Goal: Task Accomplishment & Management: Manage account settings

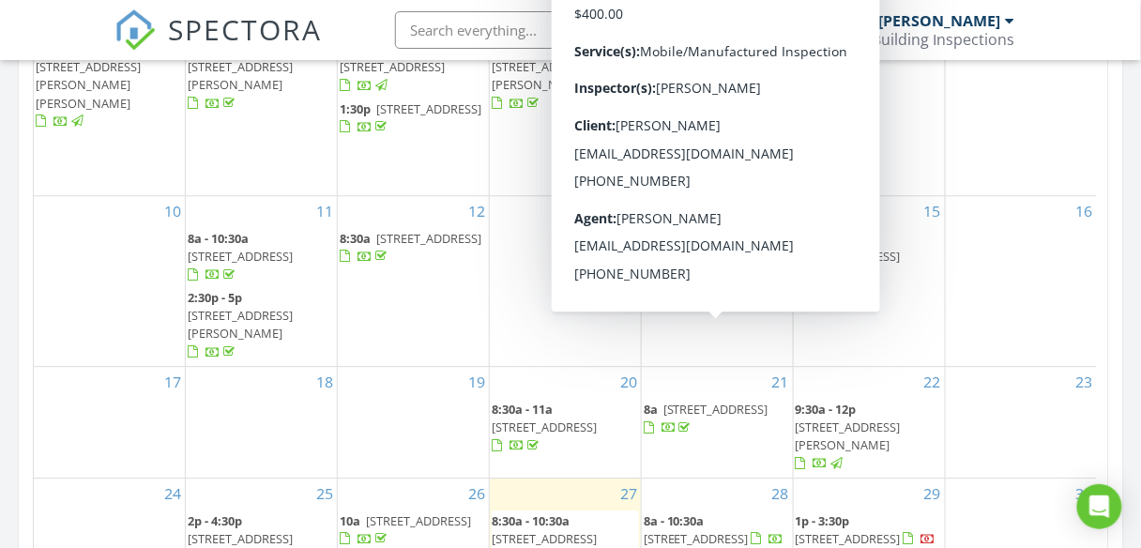
scroll to position [23, 0]
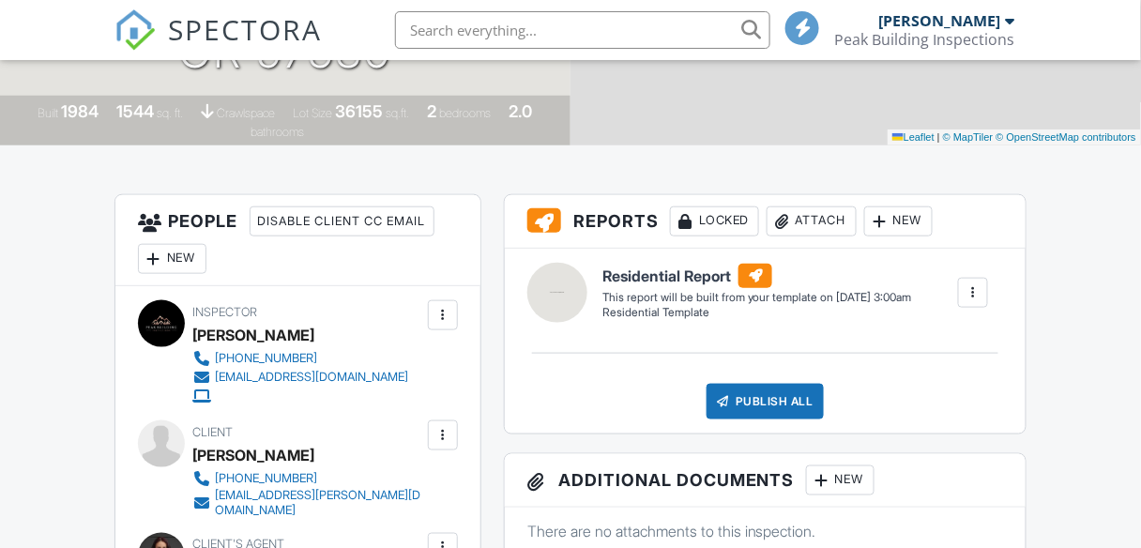
scroll to position [1202, 0]
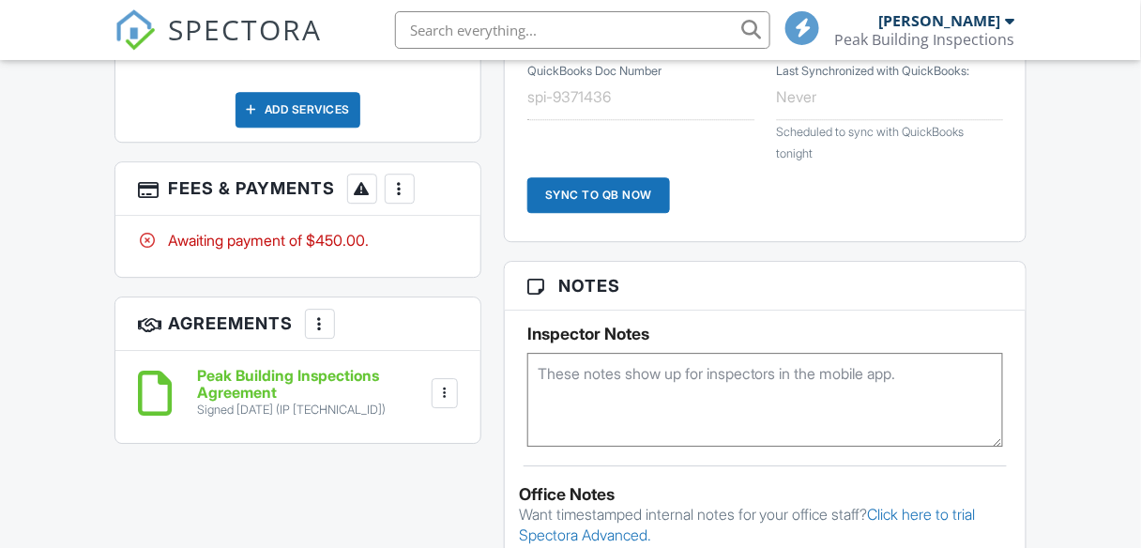
click at [401, 179] on div at bounding box center [400, 188] width 19 height 19
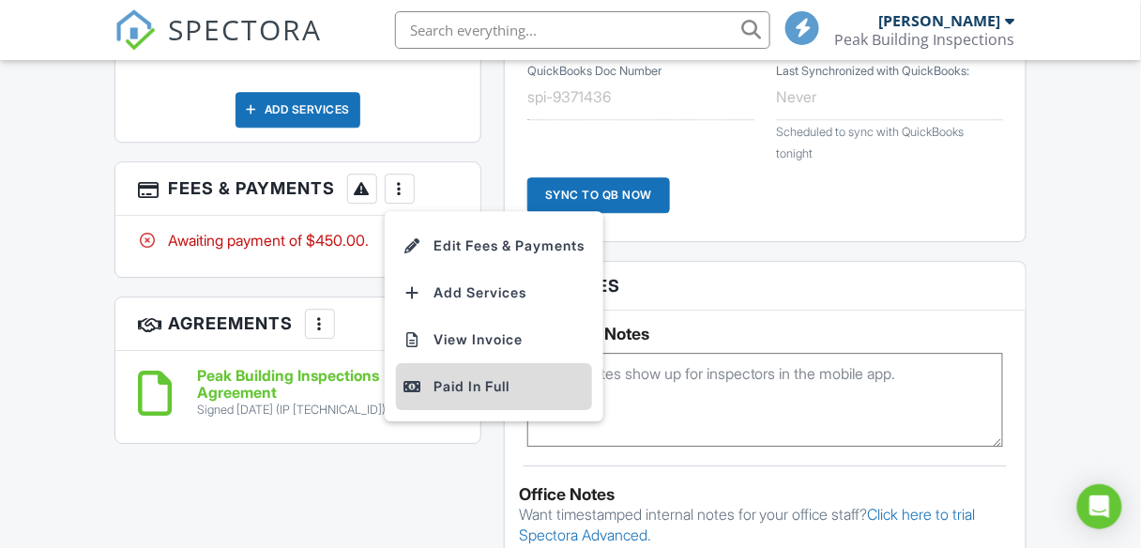
click at [461, 375] on div "Paid In Full" at bounding box center [494, 386] width 181 height 23
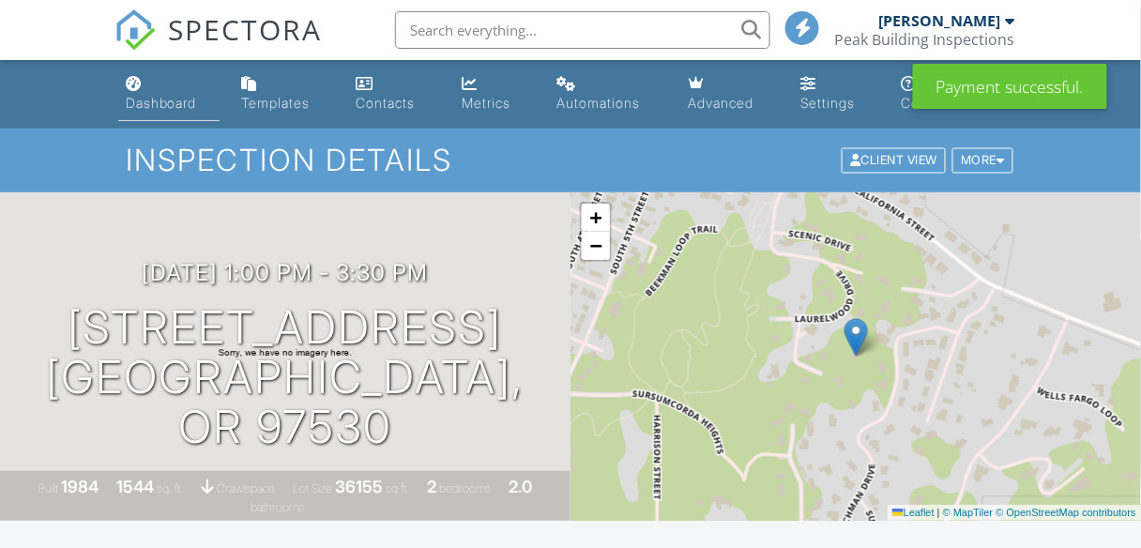
click at [181, 100] on div "Dashboard" at bounding box center [161, 103] width 71 height 16
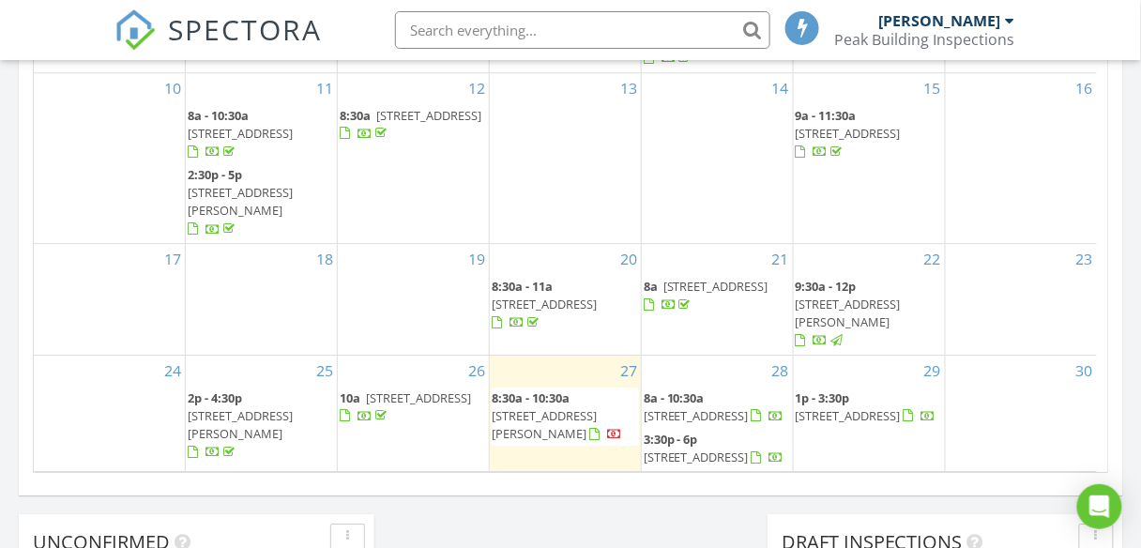
scroll to position [1277, 0]
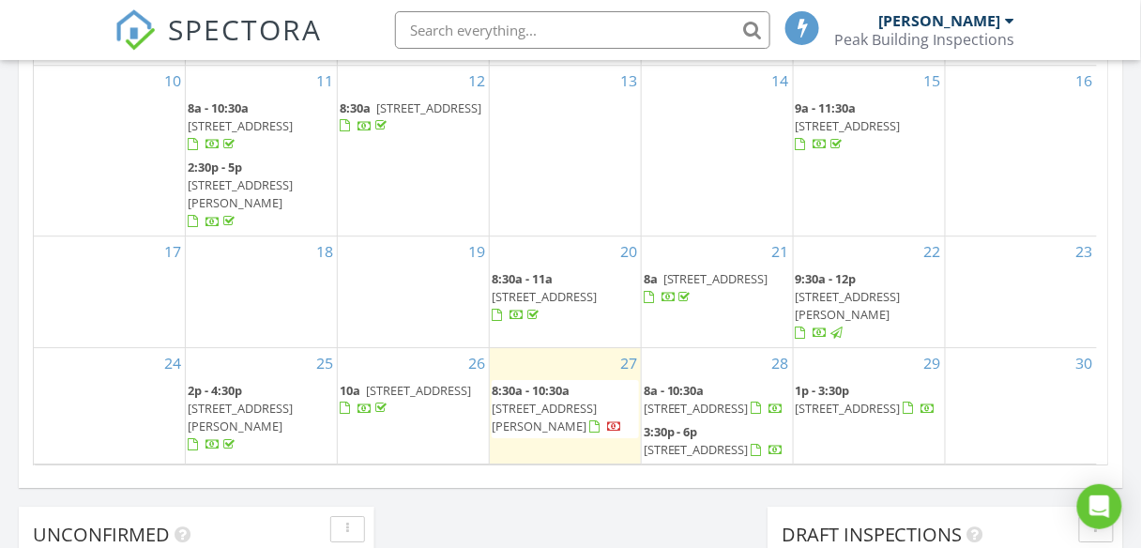
click at [586, 400] on span "395 Stewart Rd, Grants Pass 97526" at bounding box center [544, 417] width 105 height 35
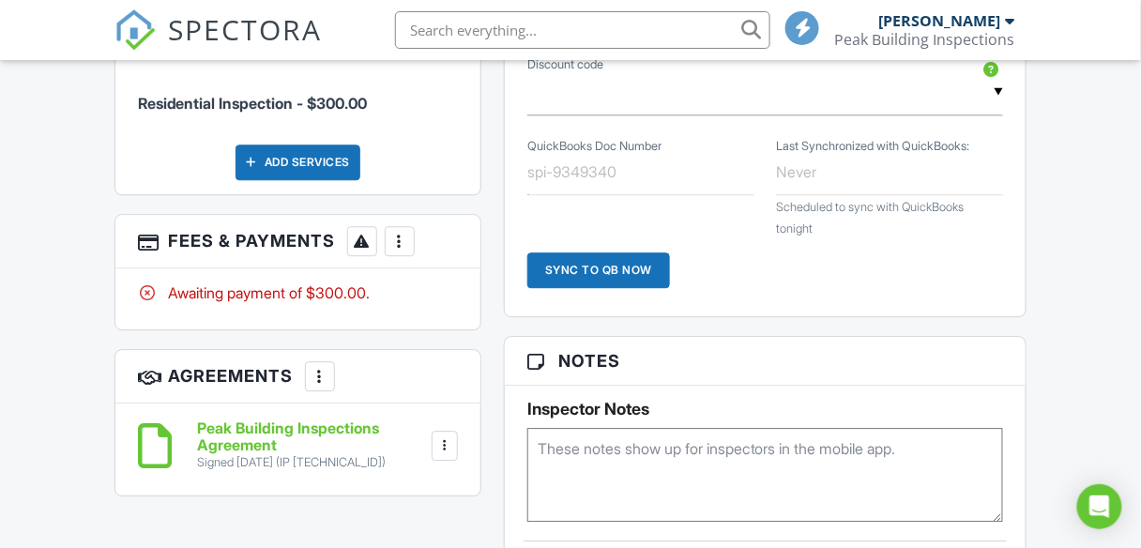
click at [404, 238] on div at bounding box center [400, 241] width 19 height 19
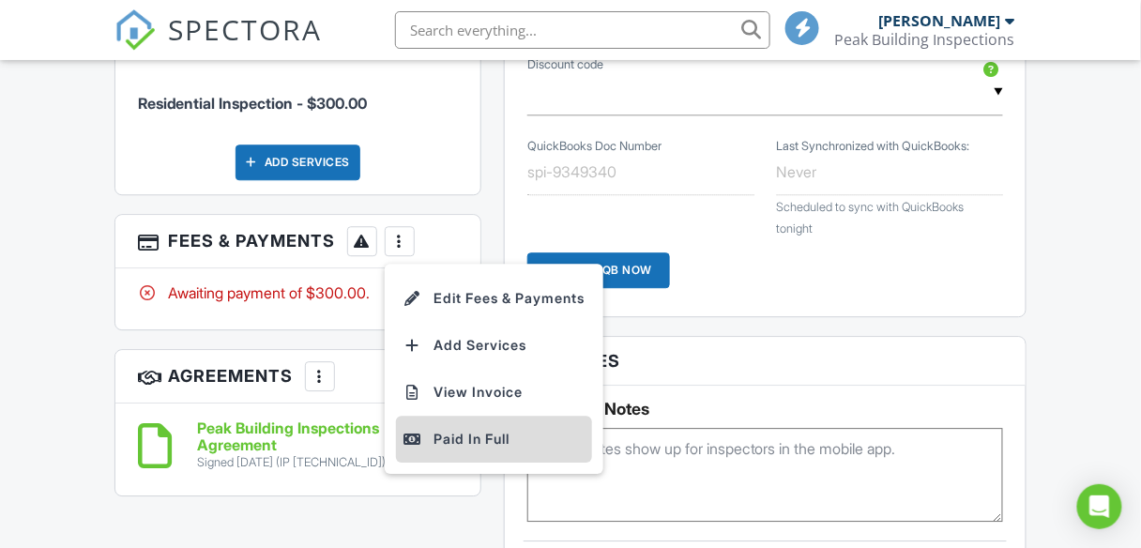
click at [457, 434] on div "Paid In Full" at bounding box center [494, 439] width 181 height 23
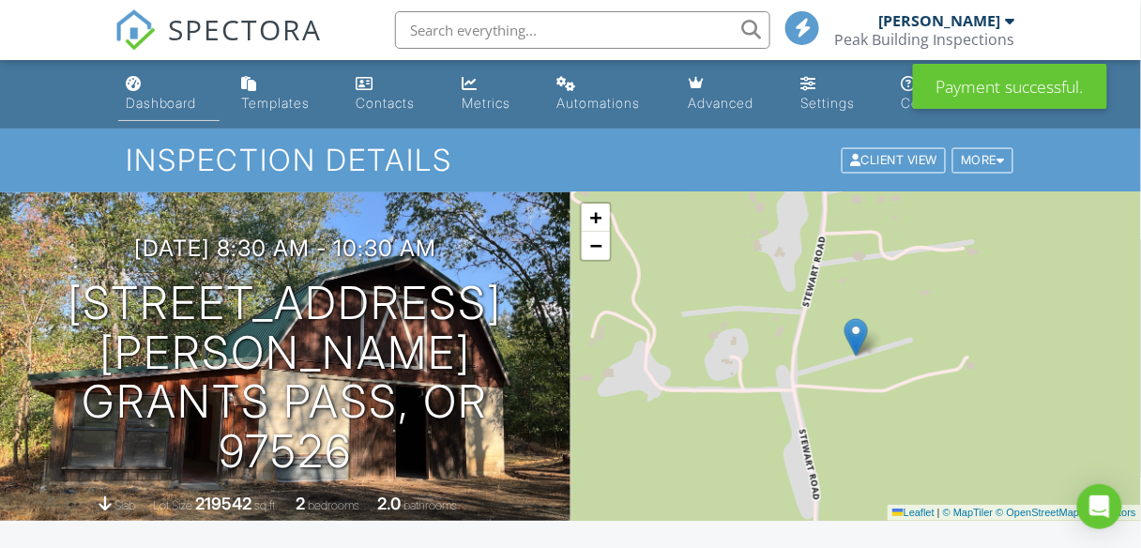
click at [148, 97] on div "Dashboard" at bounding box center [161, 103] width 71 height 16
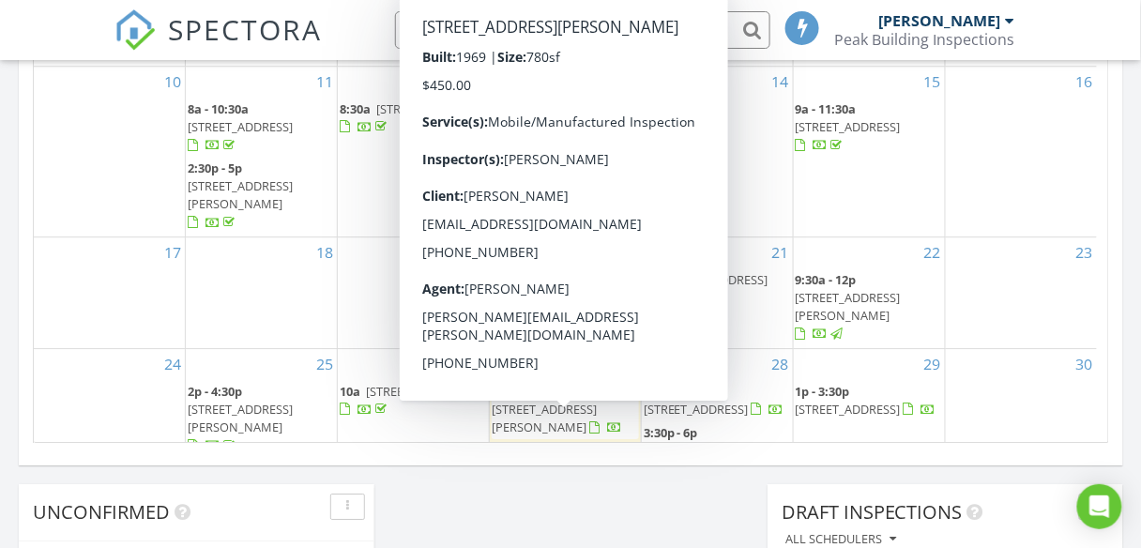
scroll to position [1277, 0]
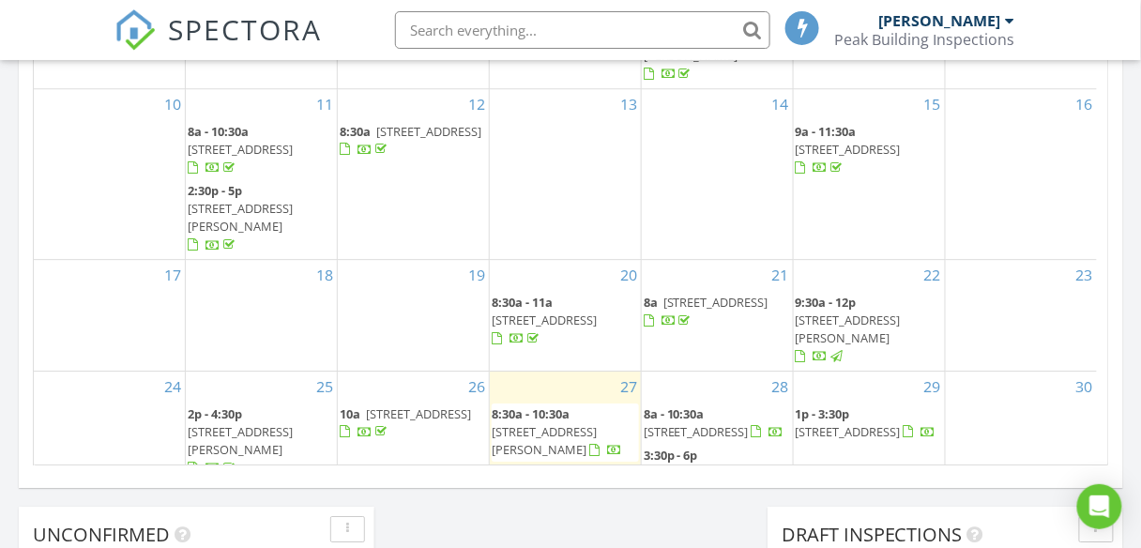
click at [578, 540] on span "11427 Blackwell Rd 25, Central Point 97502" at bounding box center [544, 557] width 105 height 35
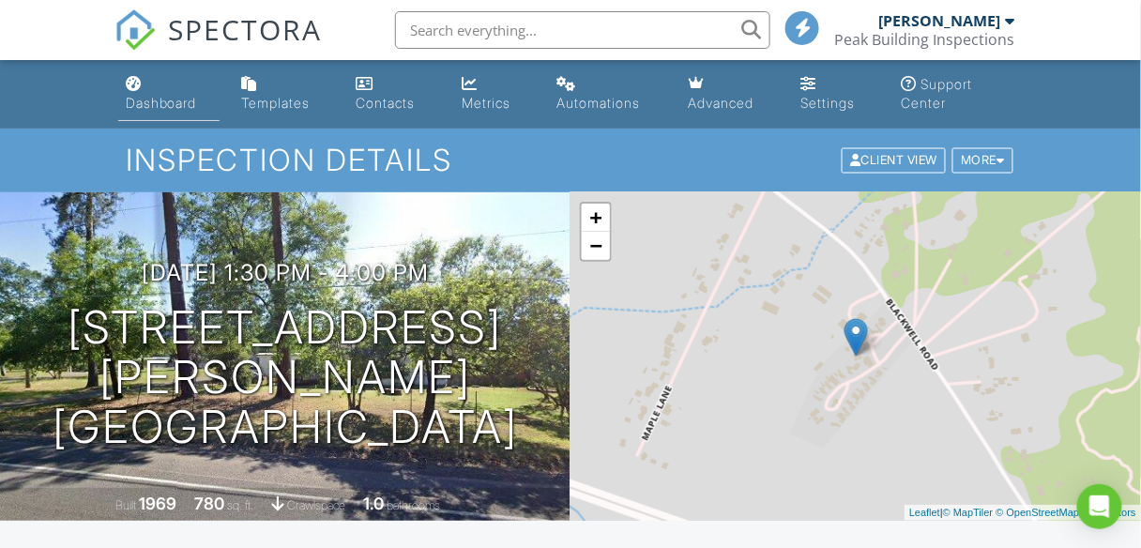
click at [174, 92] on link "Dashboard" at bounding box center [168, 95] width 101 height 54
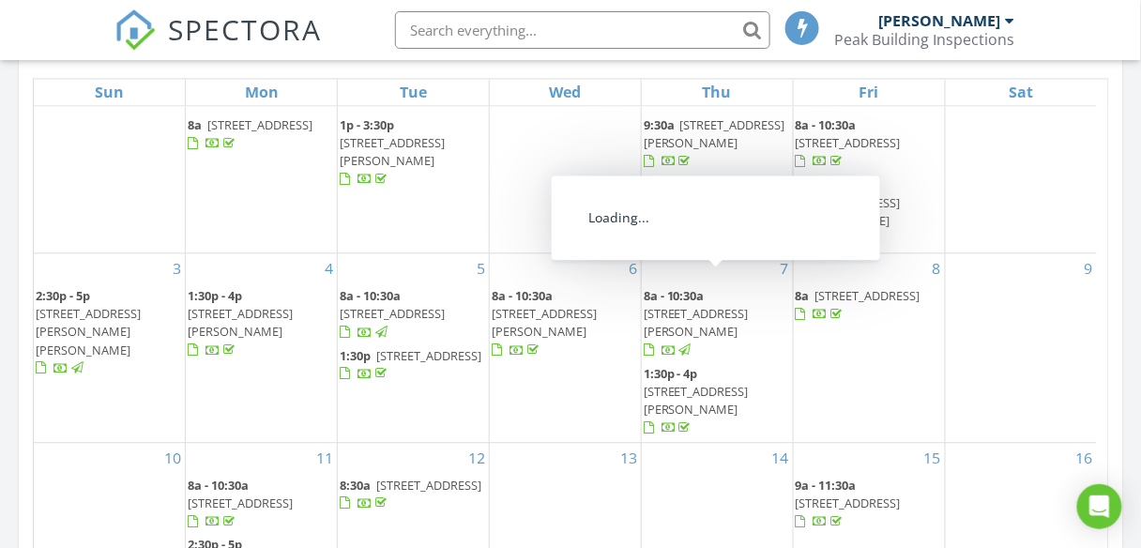
scroll to position [1352, 0]
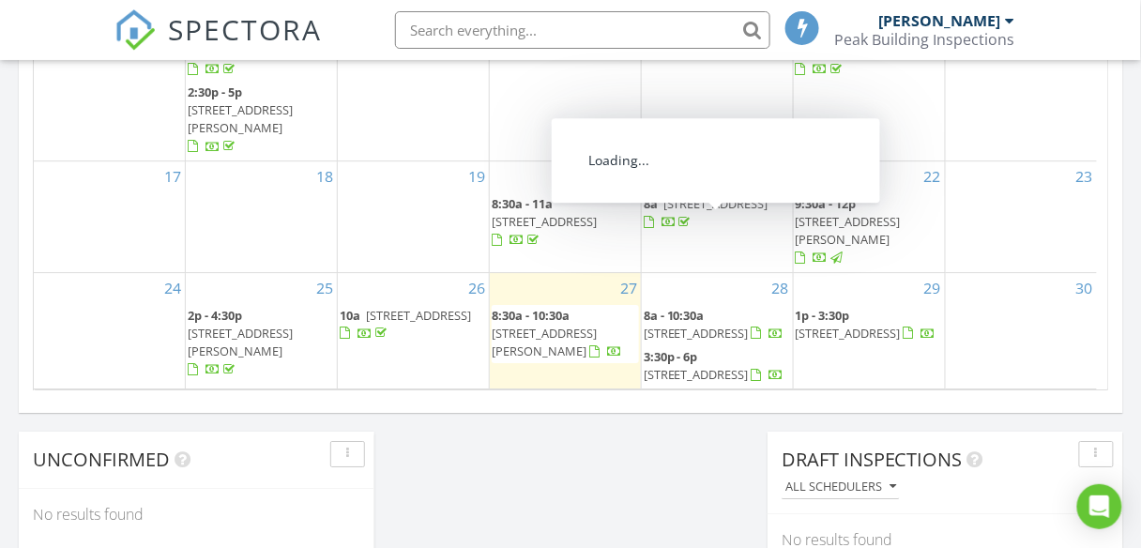
click at [696, 325] on span "[STREET_ADDRESS]" at bounding box center [696, 333] width 105 height 17
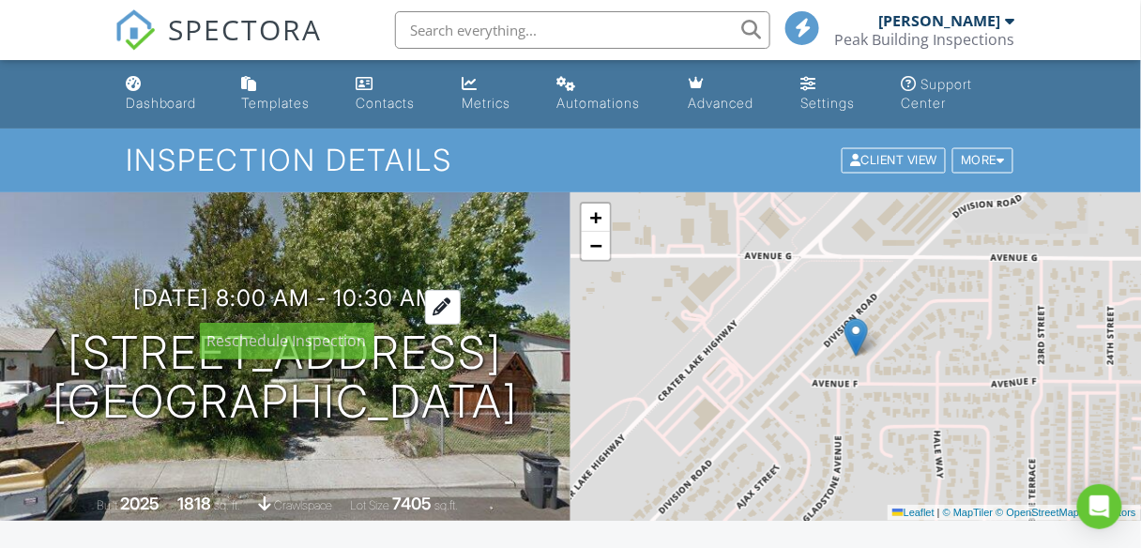
click at [461, 299] on div at bounding box center [443, 307] width 36 height 35
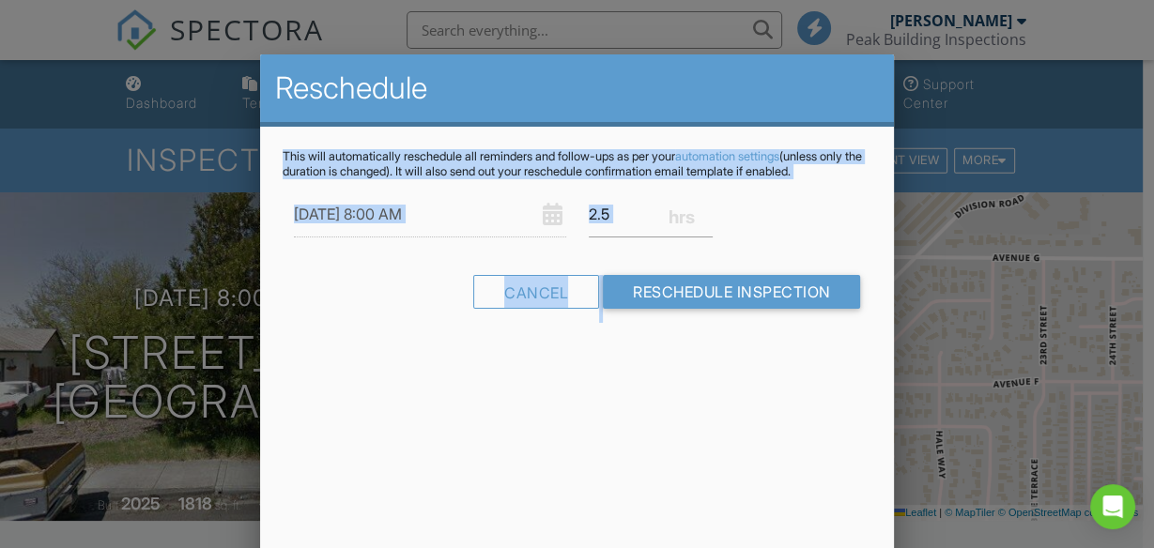
drag, startPoint x: 468, startPoint y: 88, endPoint x: 465, endPoint y: 47, distance: 41.5
click at [977, 184] on div at bounding box center [577, 248] width 1154 height 685
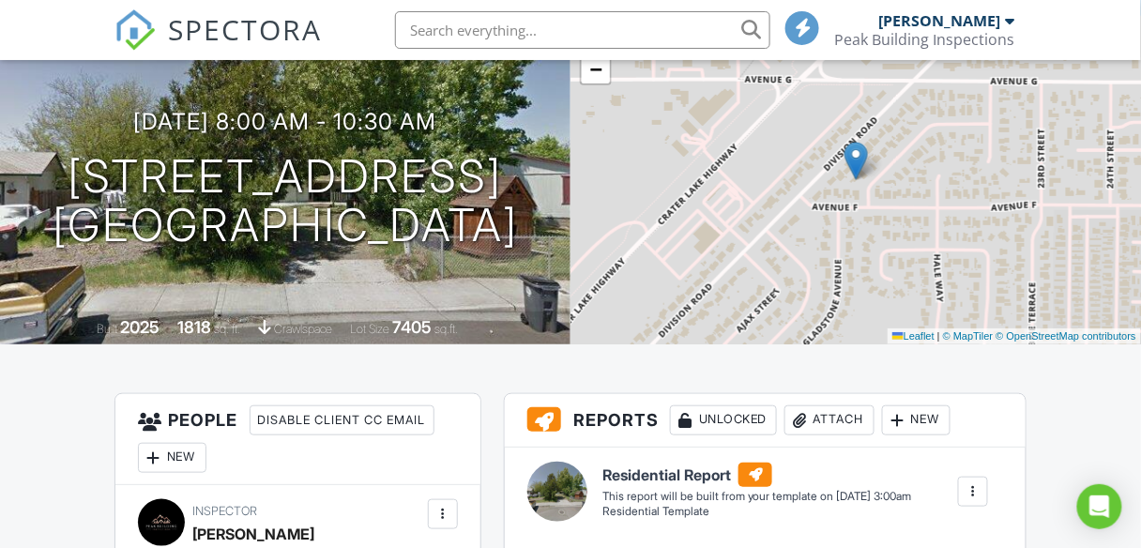
scroll to position [225, 0]
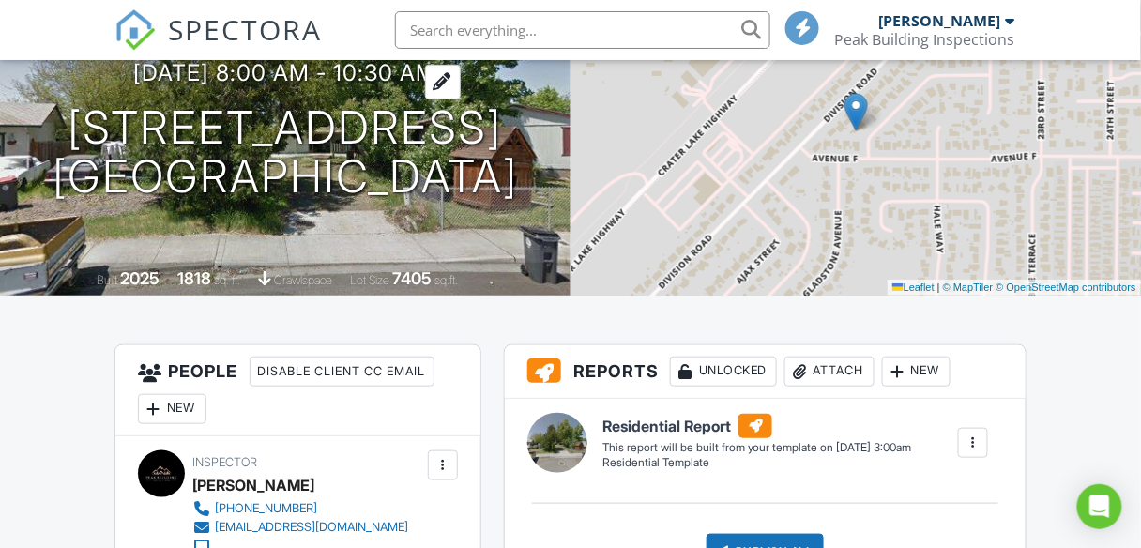
click at [461, 82] on div at bounding box center [443, 82] width 36 height 35
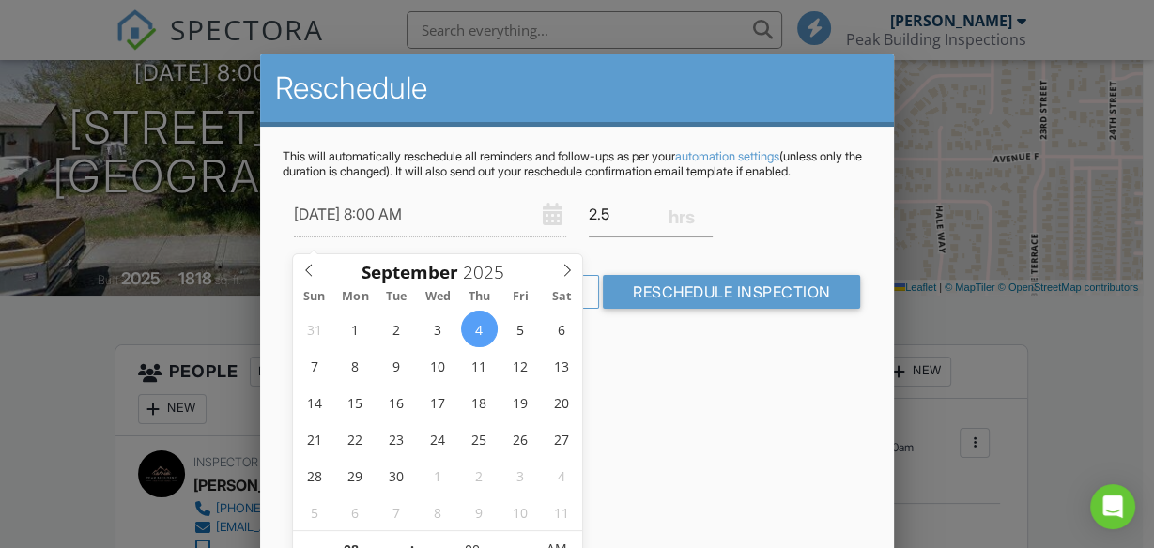
click at [83, 41] on div at bounding box center [577, 248] width 1154 height 685
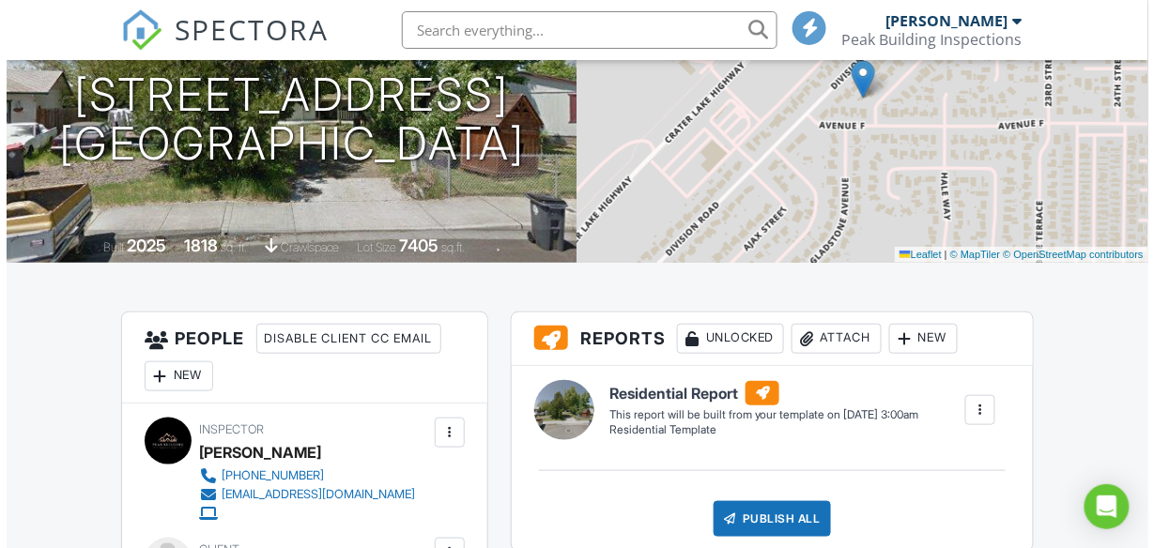
scroll to position [235, 0]
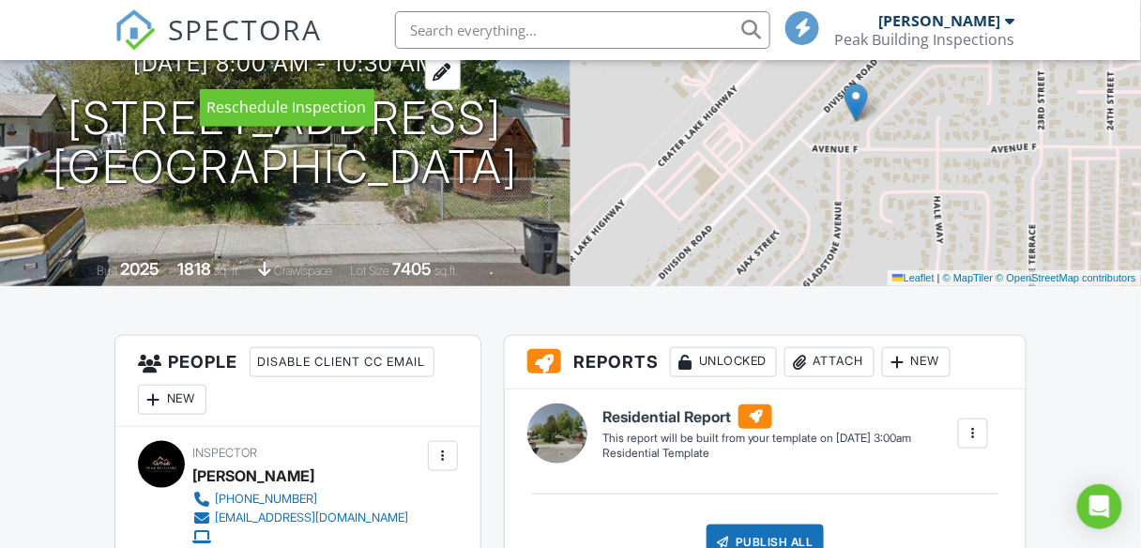
click at [461, 78] on div at bounding box center [443, 72] width 36 height 35
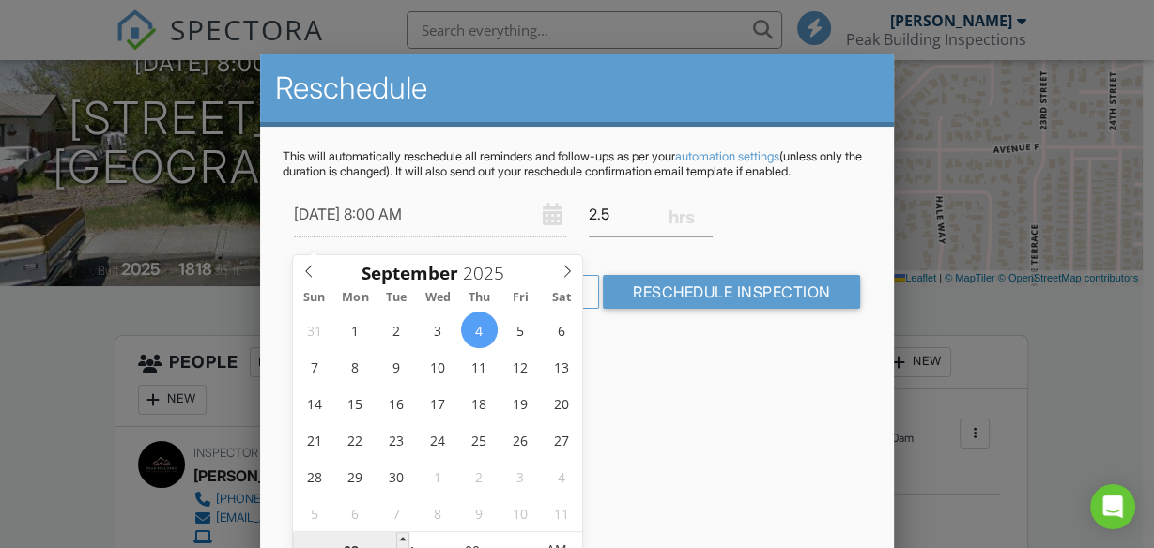
click at [352, 537] on input "08" at bounding box center [350, 551] width 115 height 38
type input "09/04/2025 1:00 AM"
type input "01"
type input "[DATE] 10:00 AM"
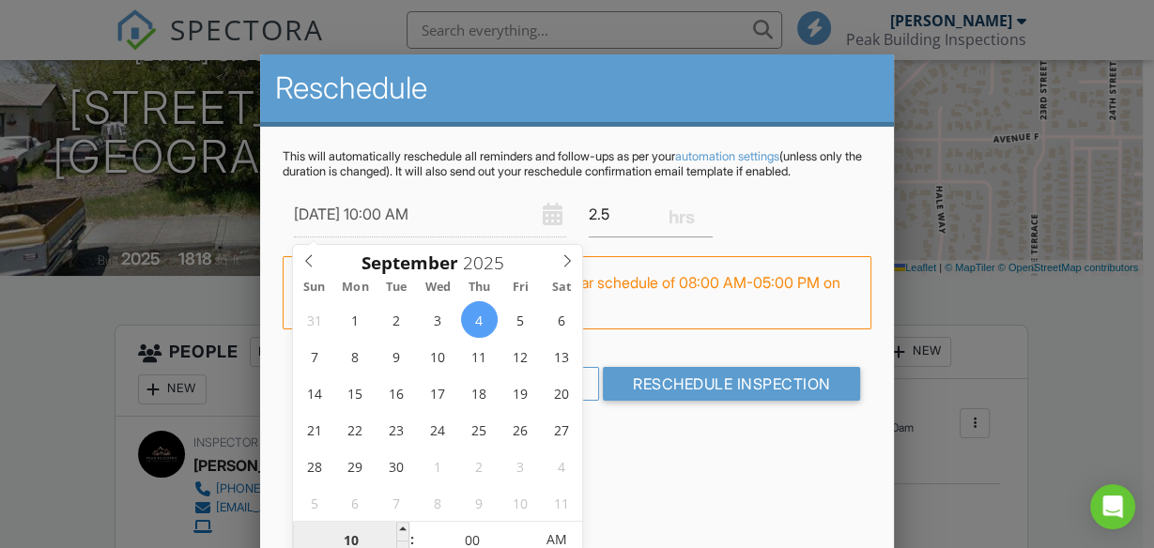
type input "10"
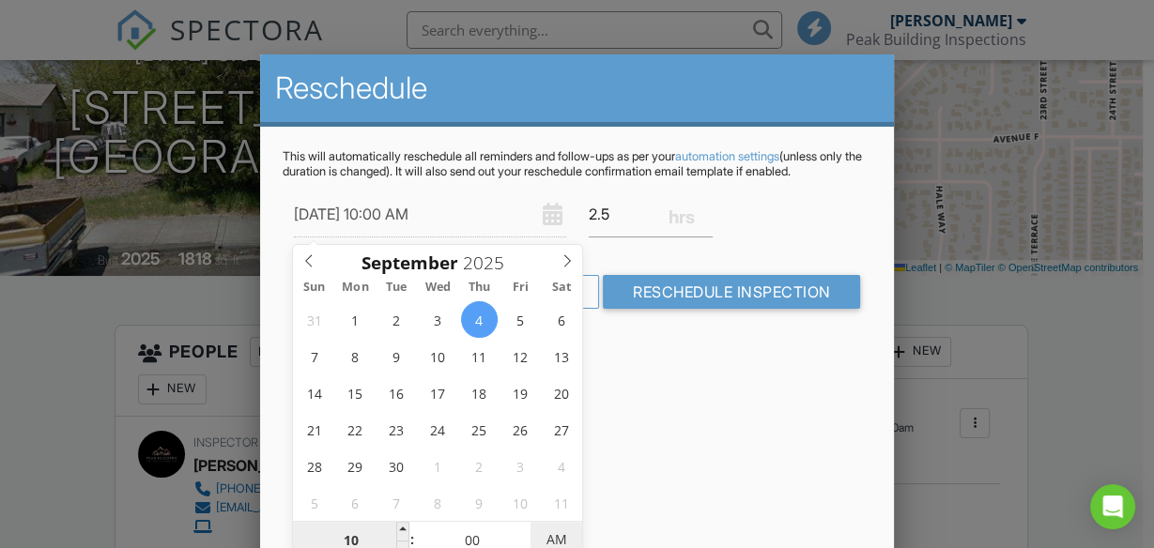
scroll to position [255, 0]
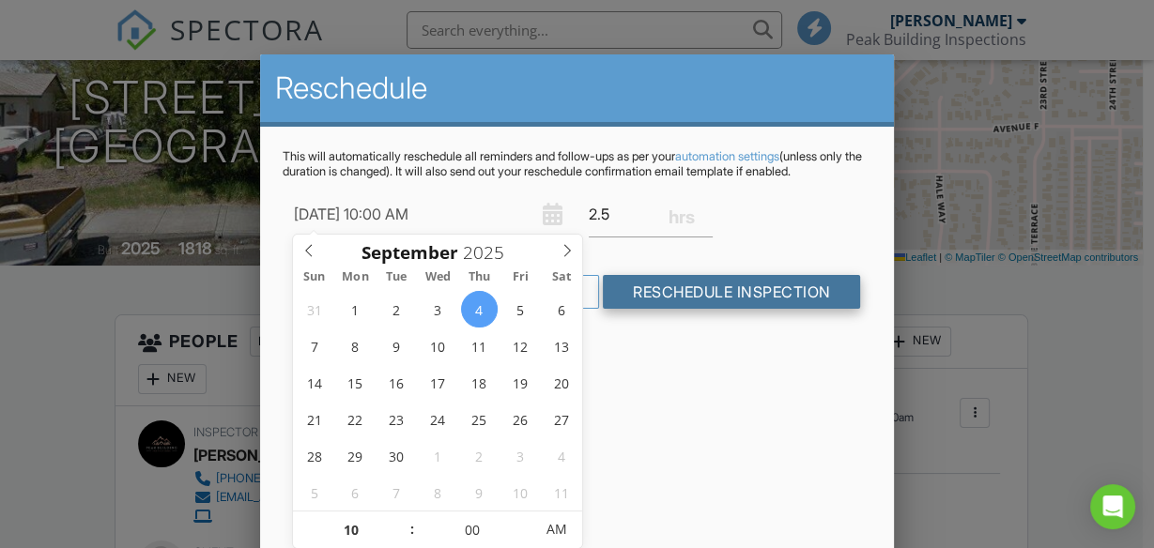
click at [716, 307] on input "Reschedule Inspection" at bounding box center [732, 292] width 258 height 34
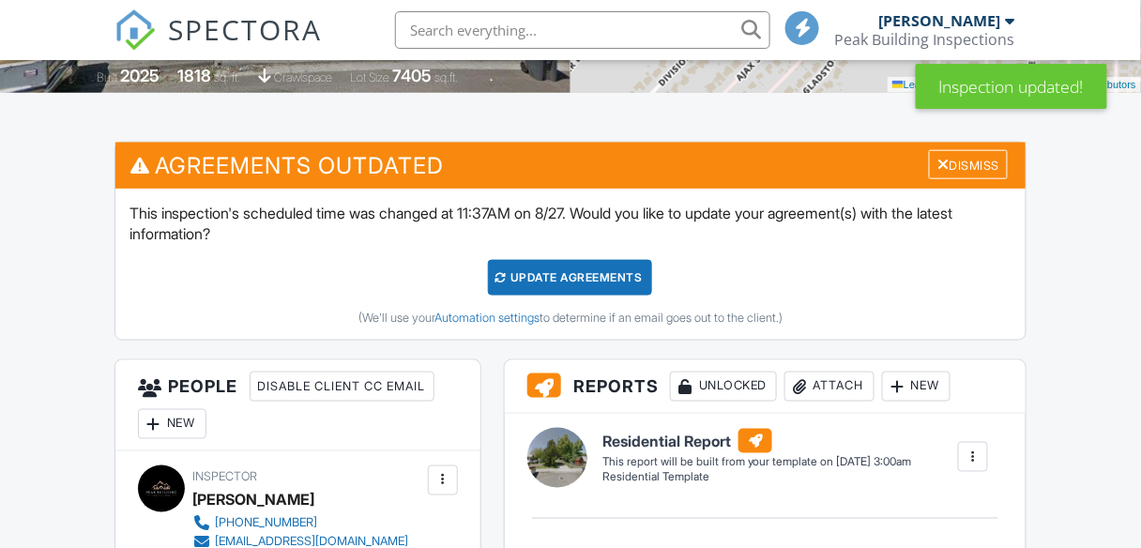
scroll to position [451, 0]
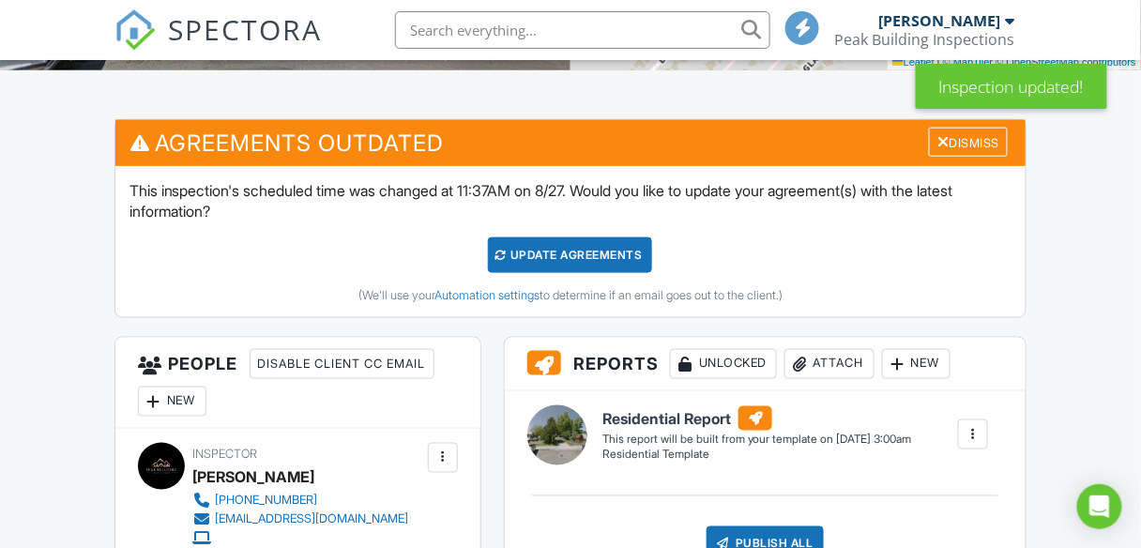
click at [595, 259] on div "Update Agreements" at bounding box center [570, 255] width 164 height 36
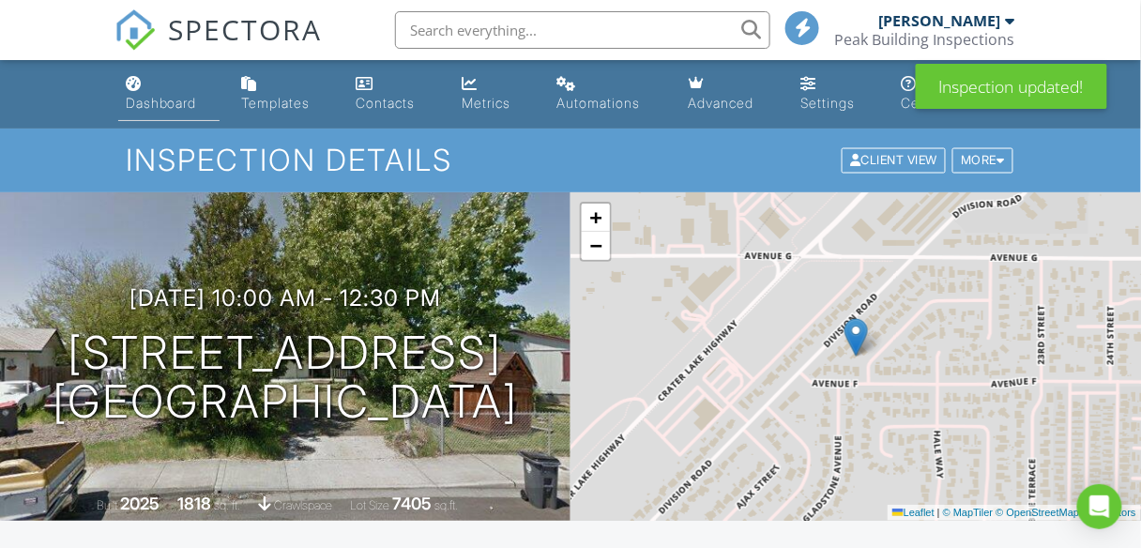
click at [160, 100] on div "Dashboard" at bounding box center [161, 103] width 71 height 16
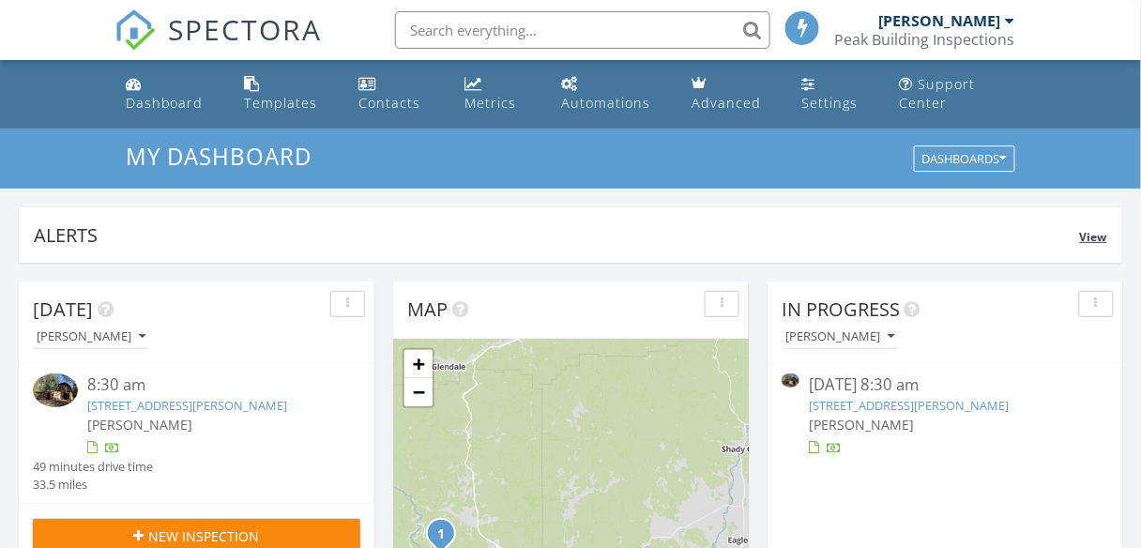
scroll to position [8, 9]
click at [260, 402] on link "[STREET_ADDRESS][PERSON_NAME]" at bounding box center [187, 405] width 200 height 17
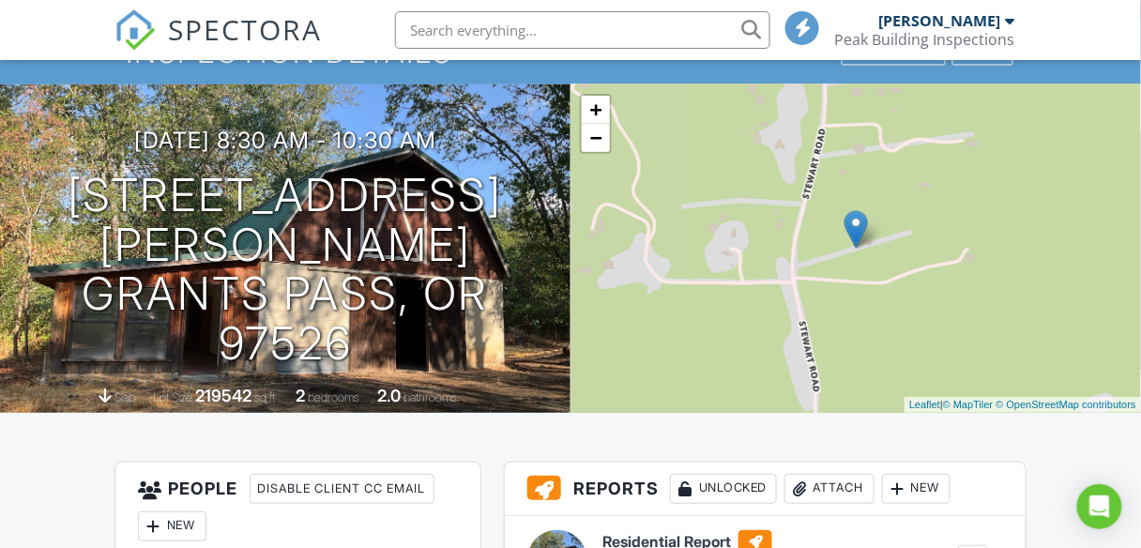
scroll to position [375, 0]
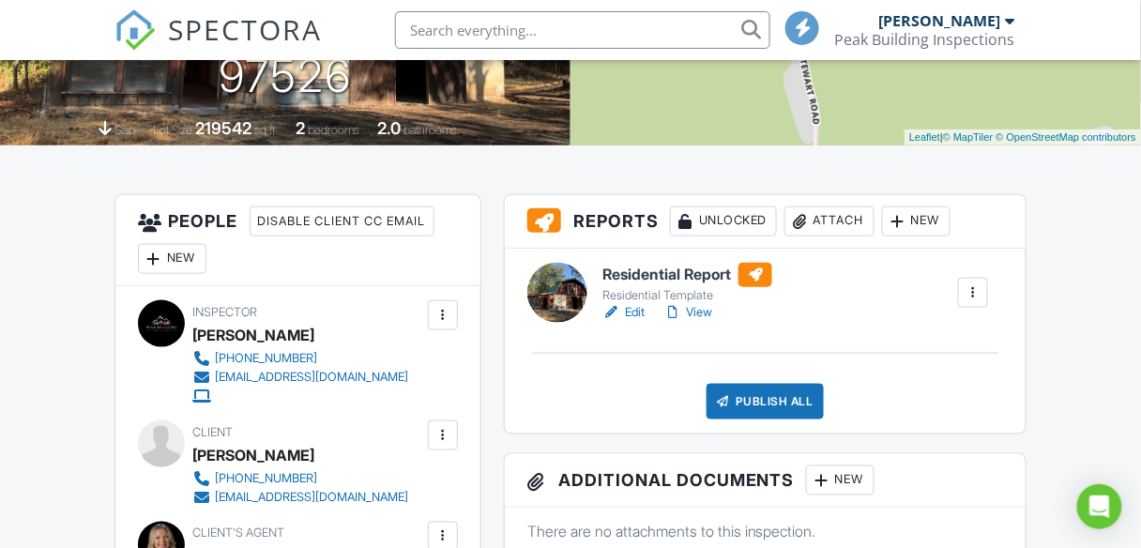
click at [632, 311] on link "Edit" at bounding box center [624, 312] width 42 height 19
